Goal: Information Seeking & Learning: Learn about a topic

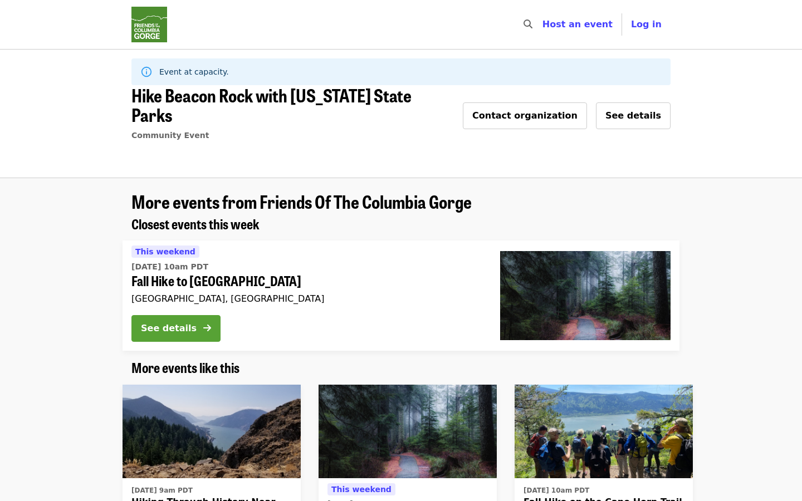
click at [171, 322] on div "See details" at bounding box center [169, 328] width 56 height 13
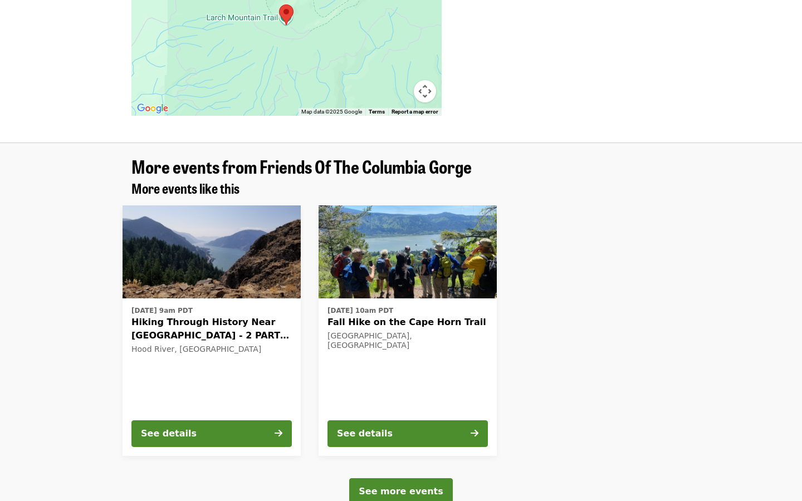
scroll to position [957, 0]
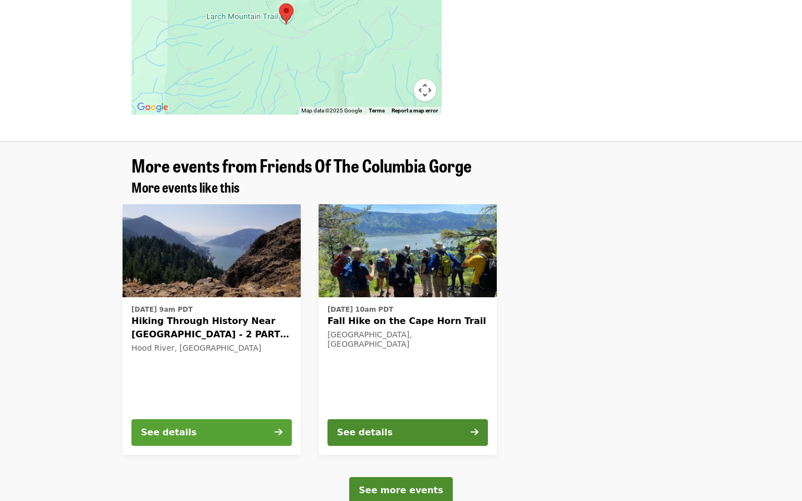
click at [198, 419] on button "See details" at bounding box center [211, 432] width 160 height 27
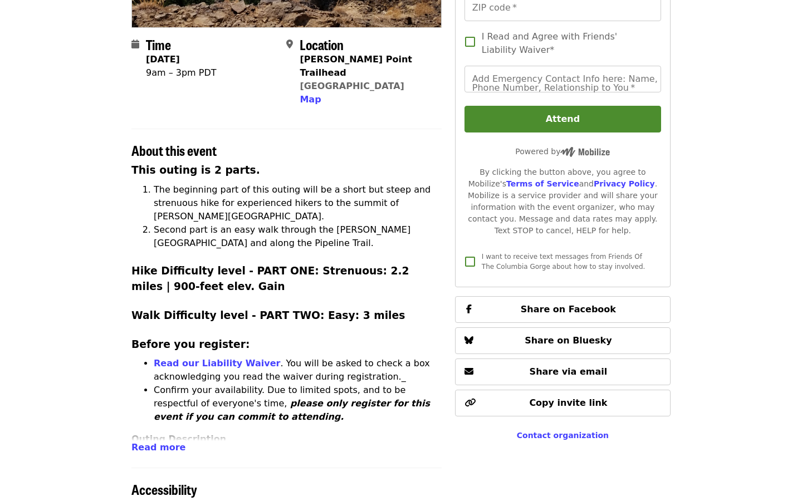
scroll to position [267, 0]
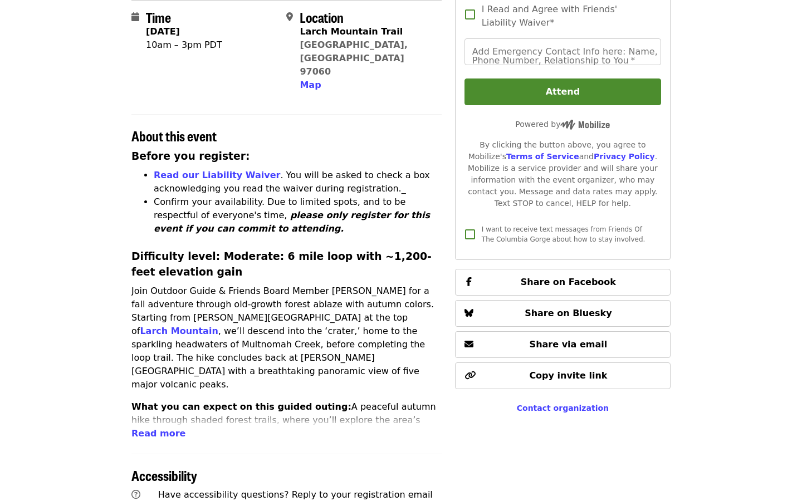
scroll to position [805, 0]
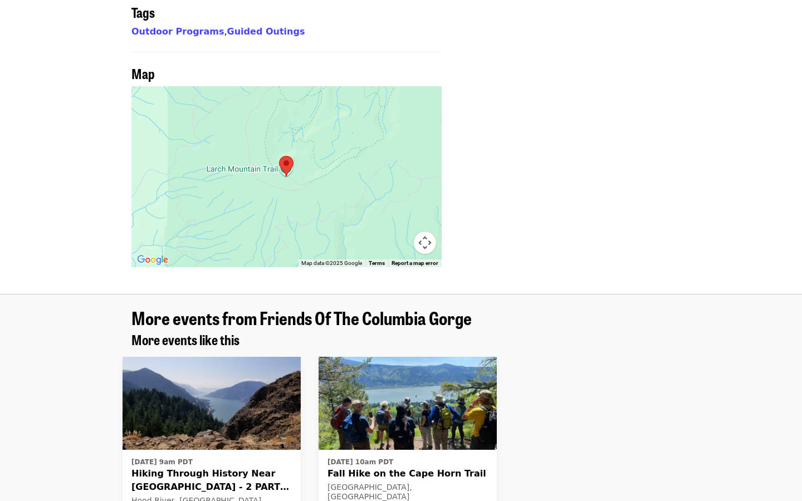
click at [392, 467] on span "Fall Hike on the Cape Horn Trail" at bounding box center [407, 473] width 160 height 13
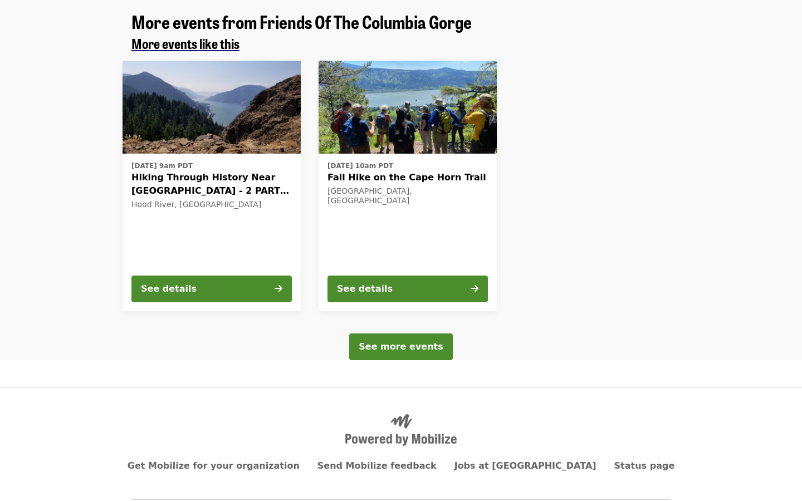
scroll to position [1103, 0]
